Goal: Information Seeking & Learning: Learn about a topic

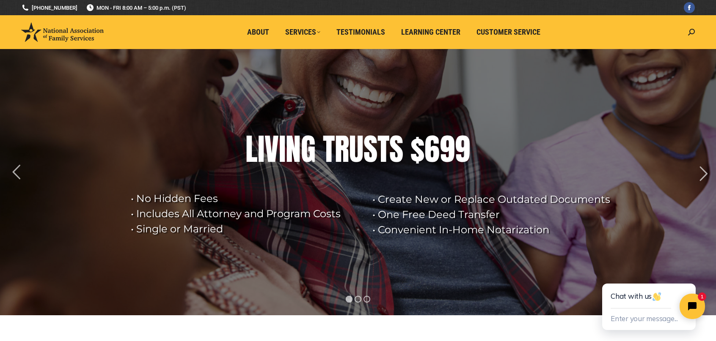
click at [71, 27] on img at bounding box center [62, 31] width 82 height 19
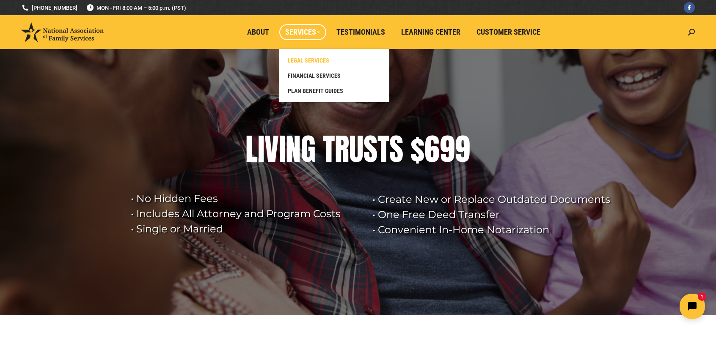
click at [310, 59] on span "LEGAL SERVICES" at bounding box center [308, 61] width 41 height 8
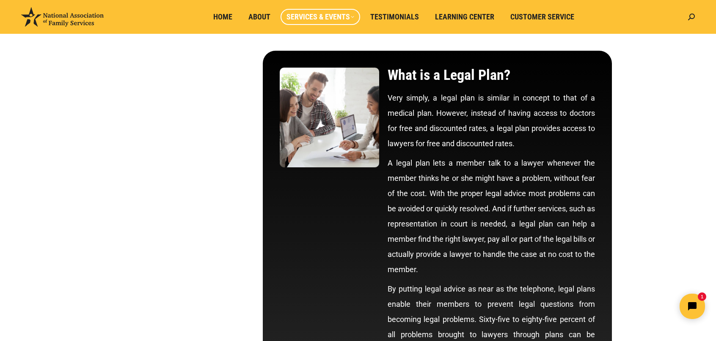
scroll to position [42, 0]
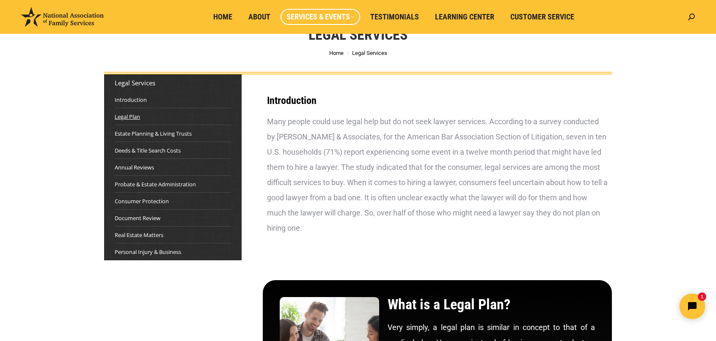
click at [126, 115] on link "Legal Plan" at bounding box center [127, 117] width 25 height 8
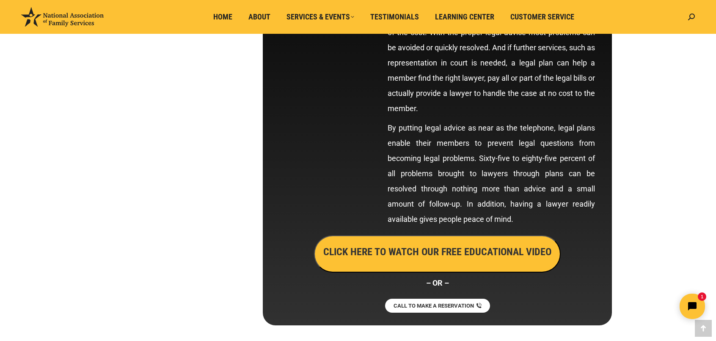
scroll to position [441, 0]
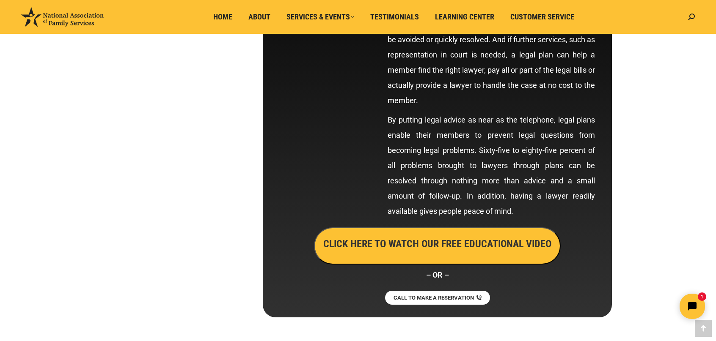
click at [404, 245] on h3 "CLICK HERE TO WATCH OUR FREE EDUCATIONAL VIDEO" at bounding box center [437, 244] width 228 height 14
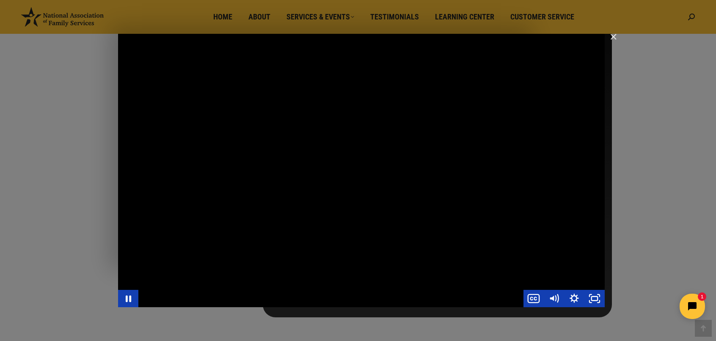
scroll to position [483, 0]
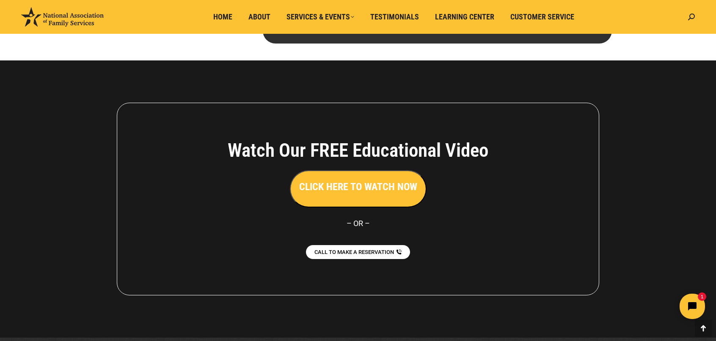
scroll to position [4726, 0]
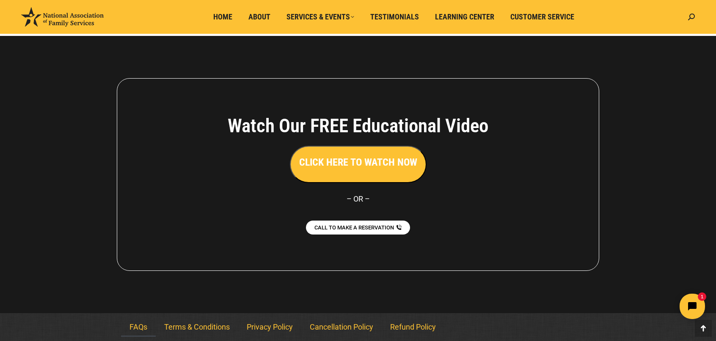
click at [136, 327] on link "FAQs" at bounding box center [138, 327] width 35 height 19
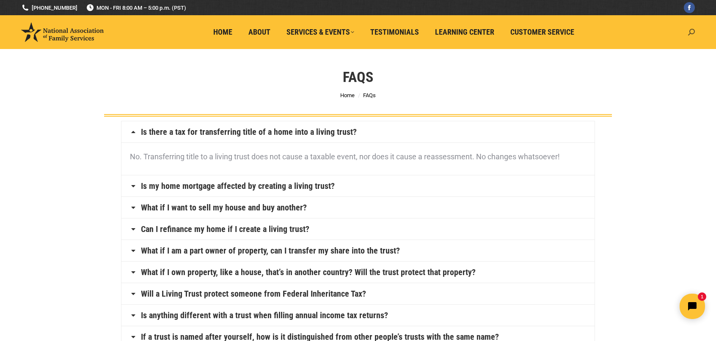
click at [691, 30] on icon at bounding box center [691, 32] width 7 height 7
type input "divorce"
click input "Go!" at bounding box center [0, 0] width 0 height 0
